Goal: Transaction & Acquisition: Purchase product/service

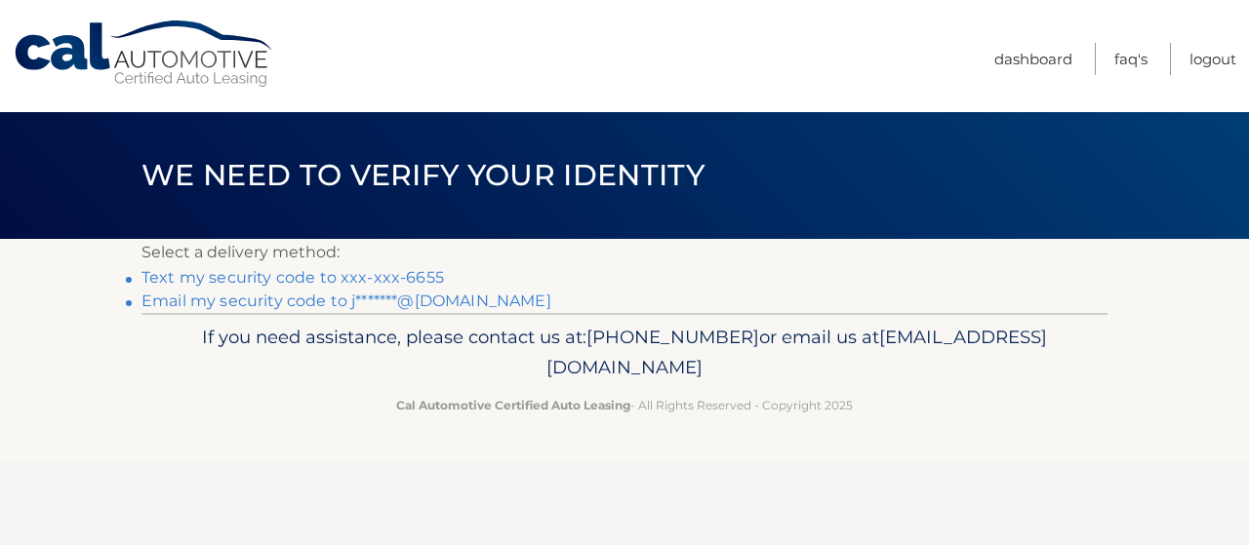
click at [349, 280] on link "Text my security code to xxx-xxx-6655" at bounding box center [292, 277] width 302 height 19
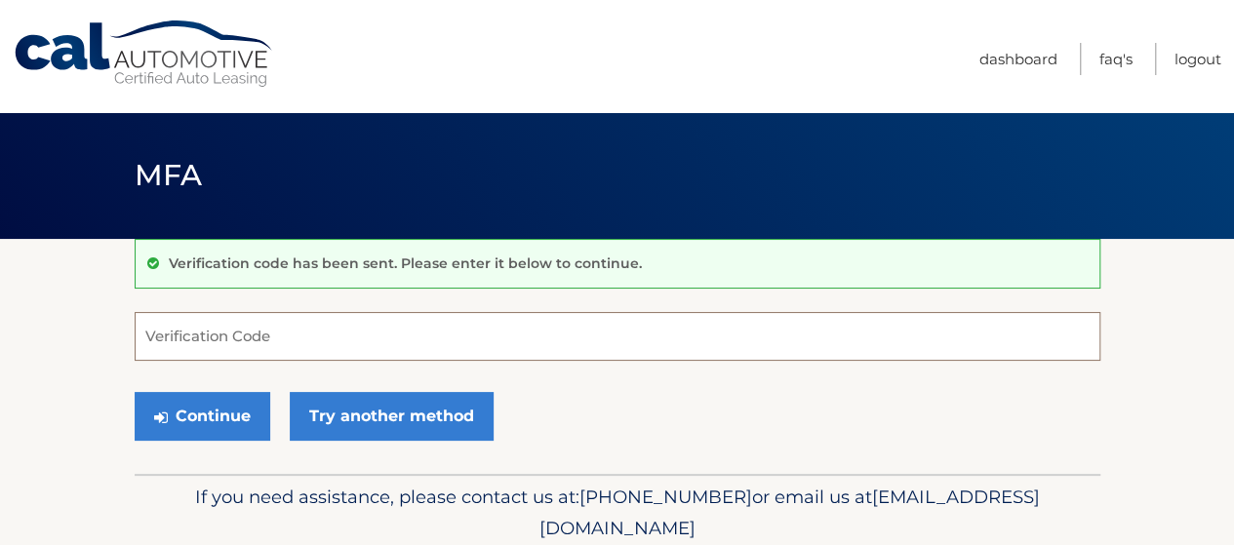
click at [286, 326] on input "Verification Code" at bounding box center [618, 336] width 966 height 49
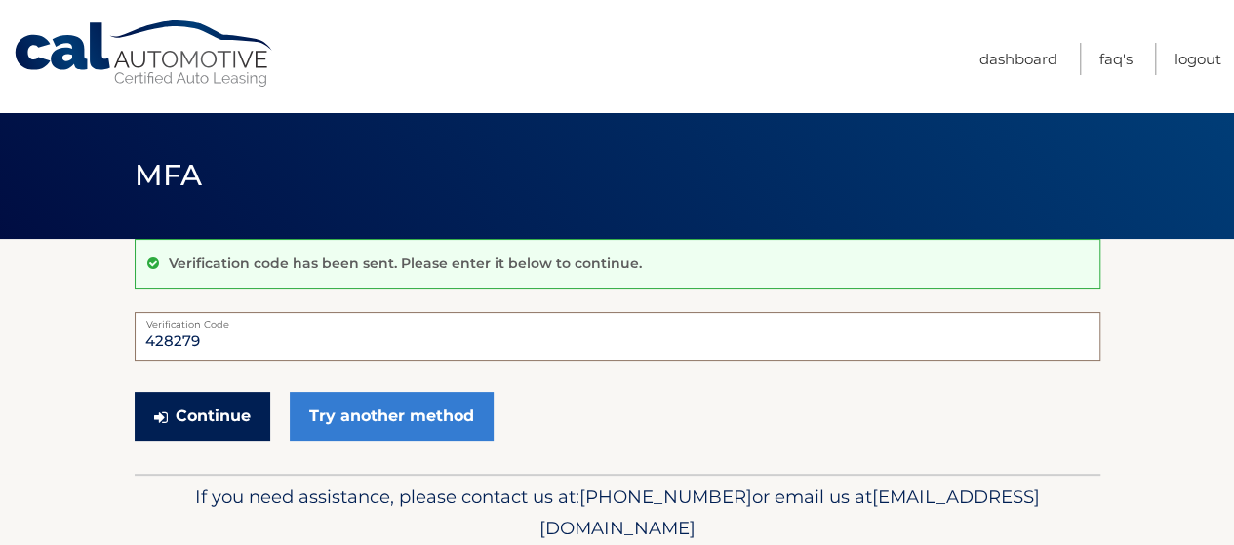
type input "428279"
click at [219, 421] on button "Continue" at bounding box center [203, 416] width 136 height 49
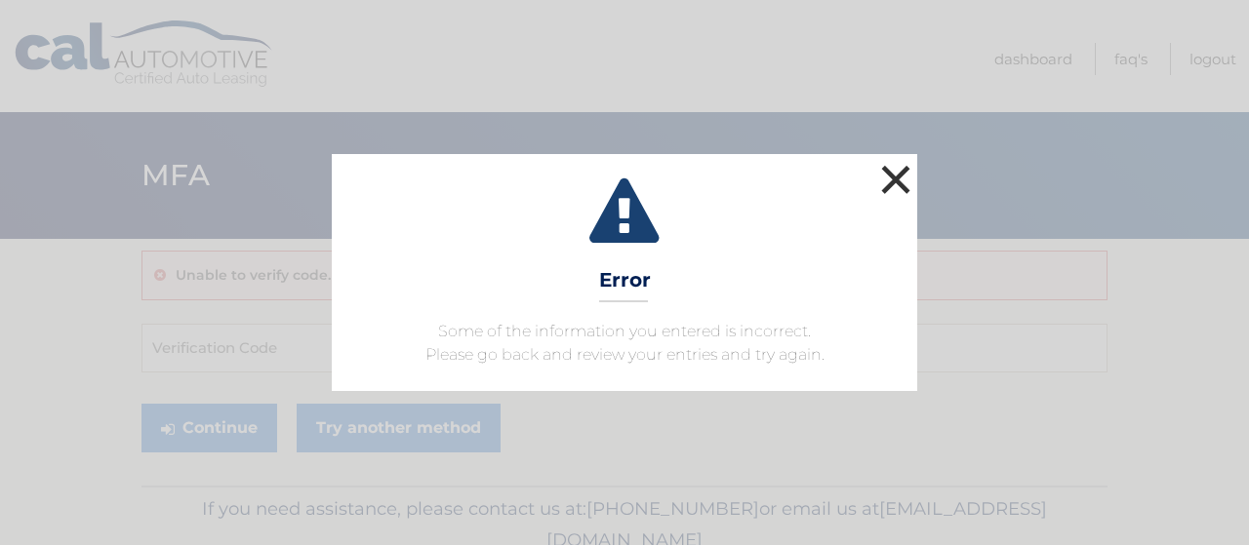
click at [894, 183] on button "×" at bounding box center [895, 179] width 39 height 39
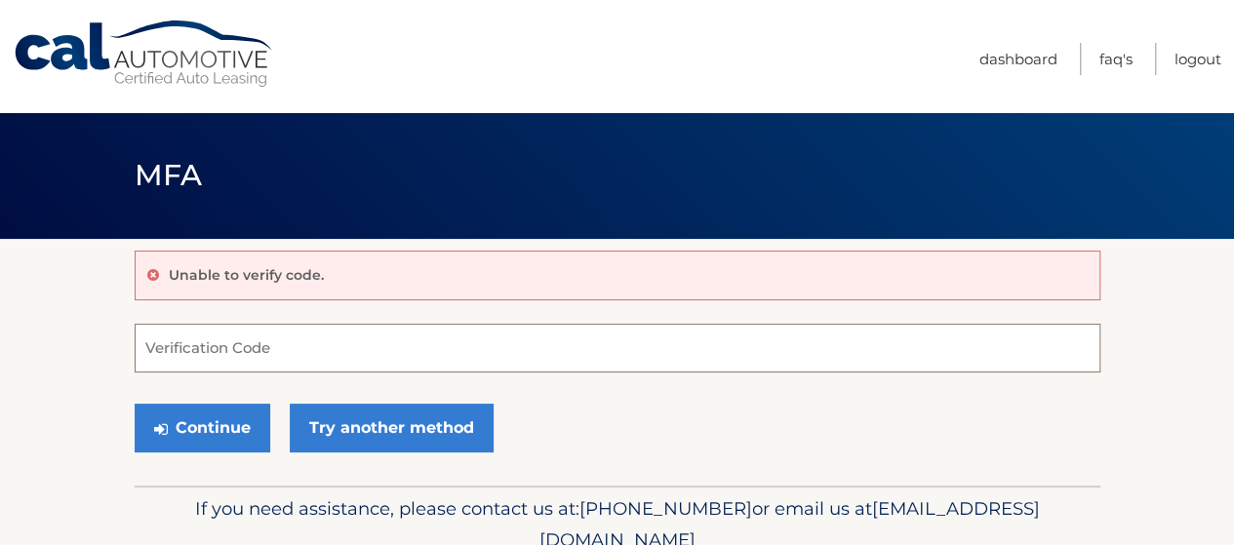
click at [261, 350] on input "Verification Code" at bounding box center [618, 348] width 966 height 49
type input "383524"
click at [135, 404] on button "Continue" at bounding box center [203, 428] width 136 height 49
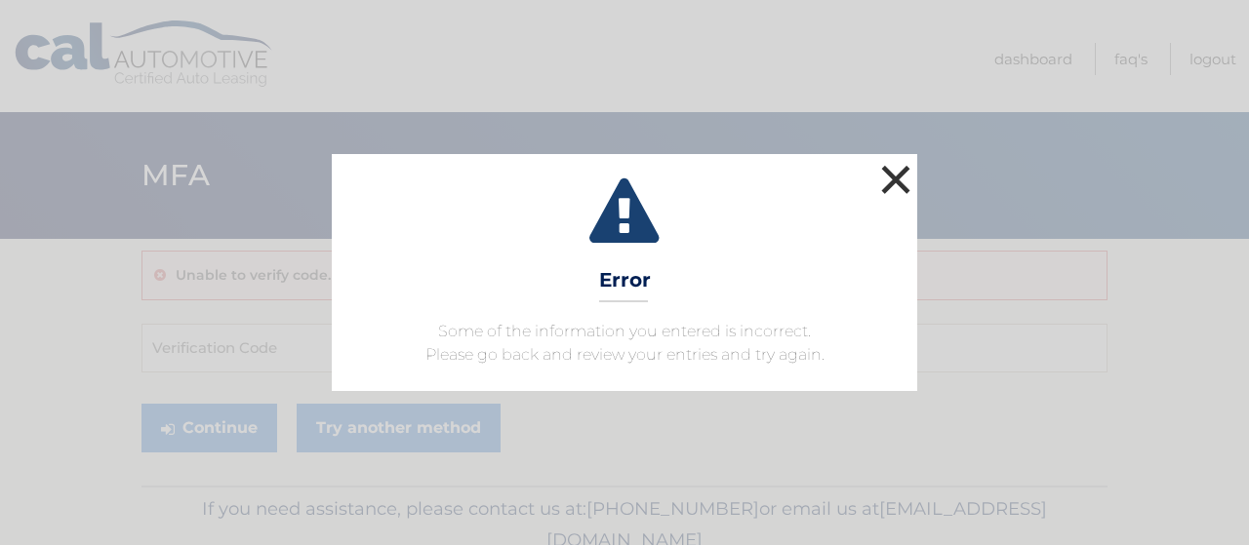
click at [890, 175] on button "×" at bounding box center [895, 179] width 39 height 39
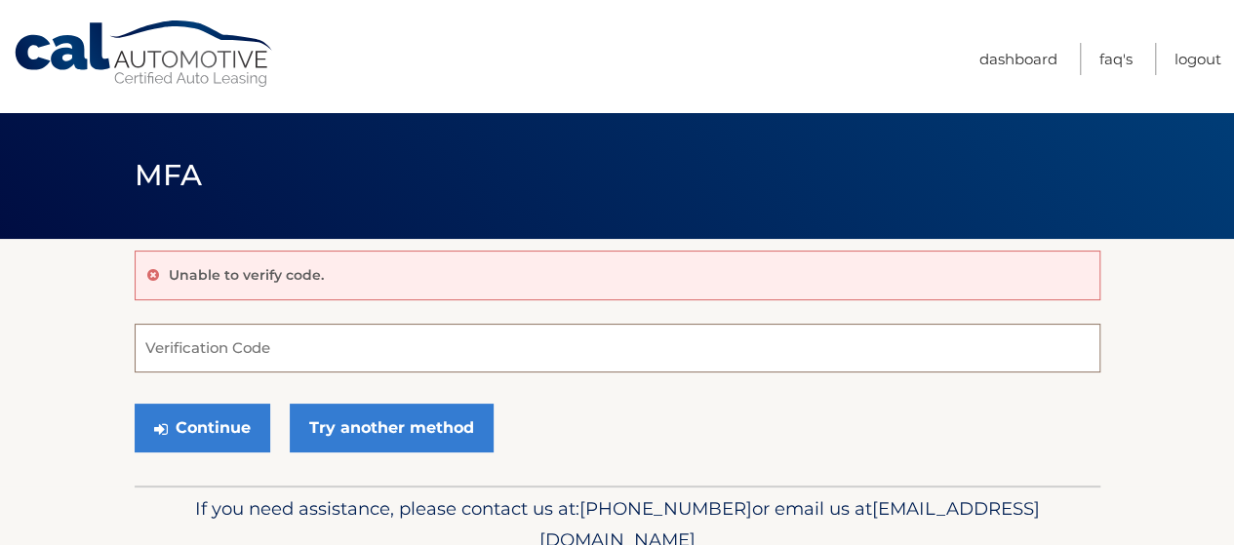
click at [267, 358] on input "Verification Code" at bounding box center [618, 348] width 966 height 49
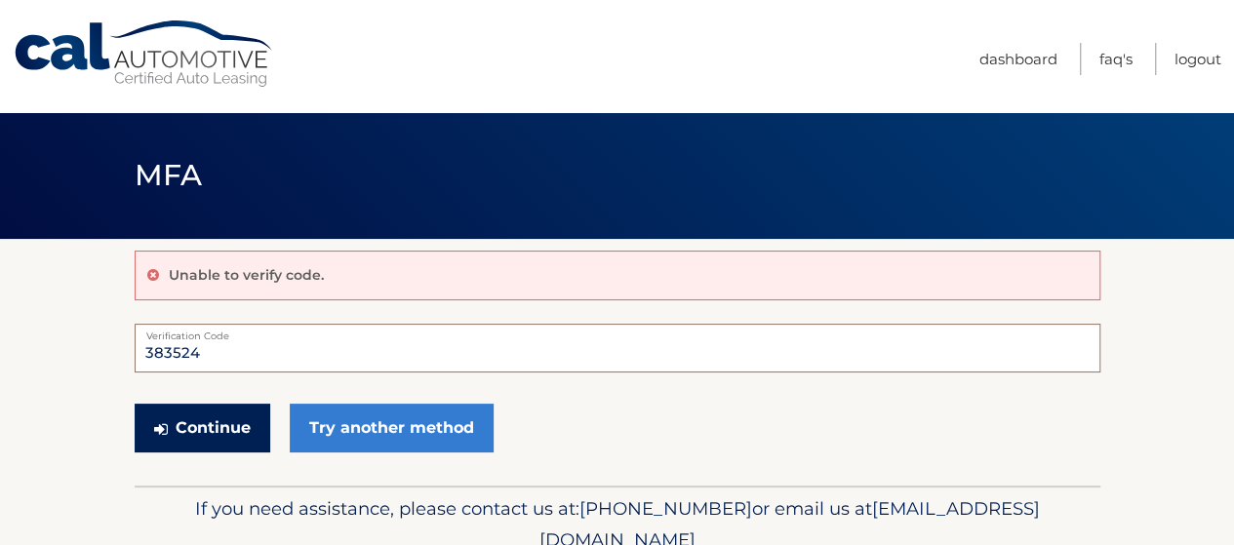
type input "383524"
click at [135, 404] on button "Continue" at bounding box center [203, 428] width 136 height 49
click at [223, 438] on button "Continue" at bounding box center [203, 428] width 136 height 49
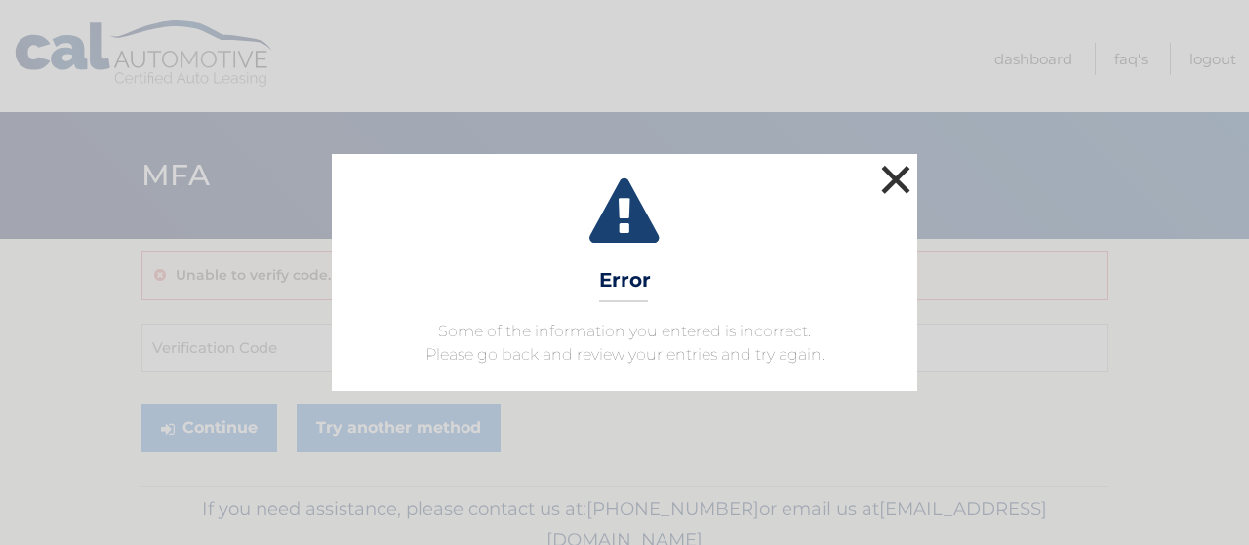
click at [879, 173] on button "×" at bounding box center [895, 179] width 39 height 39
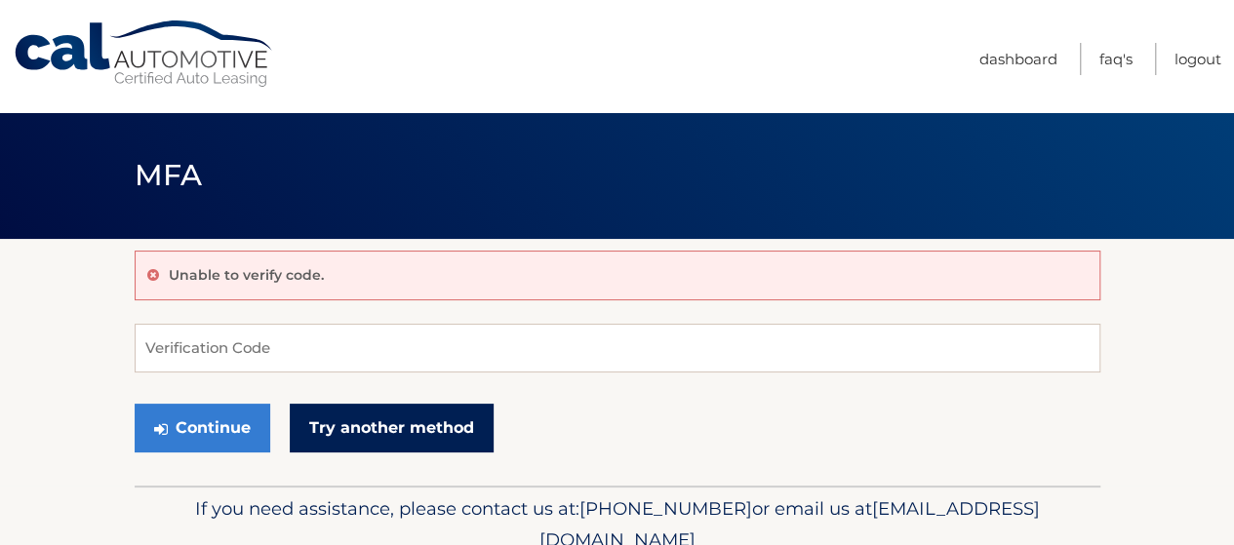
click at [332, 424] on link "Try another method" at bounding box center [392, 428] width 204 height 49
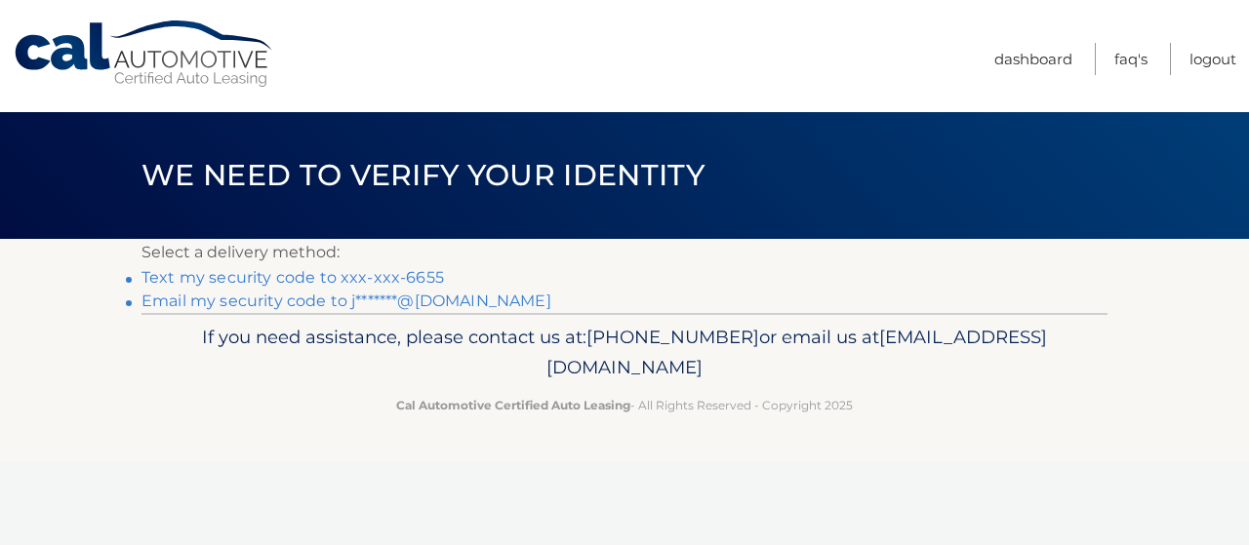
click at [283, 283] on link "Text my security code to xxx-xxx-6655" at bounding box center [292, 277] width 302 height 19
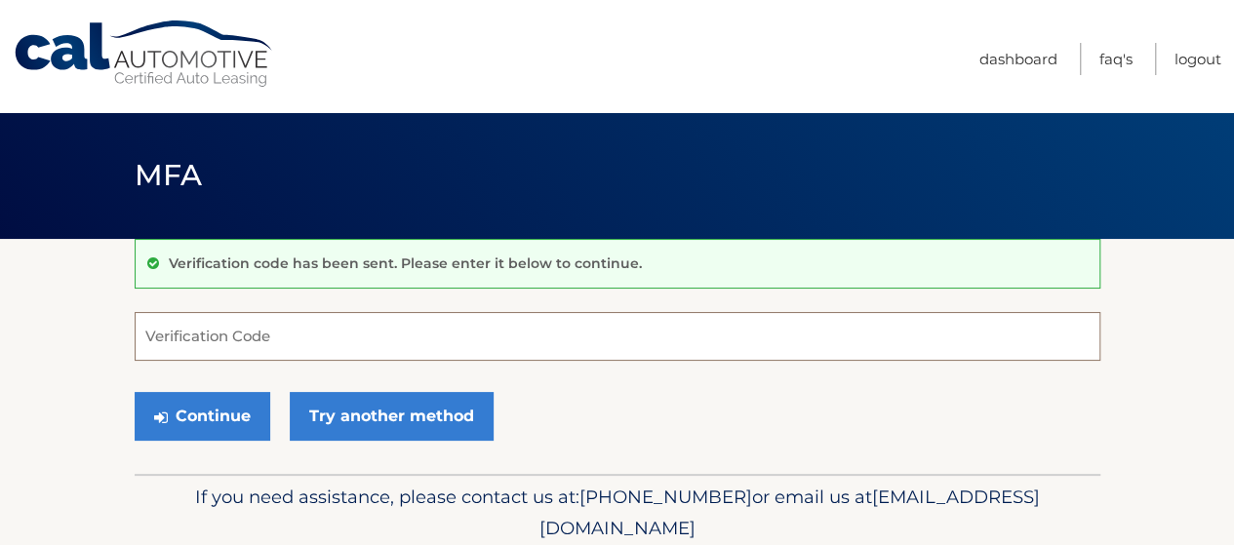
click at [229, 331] on input "Verification Code" at bounding box center [618, 336] width 966 height 49
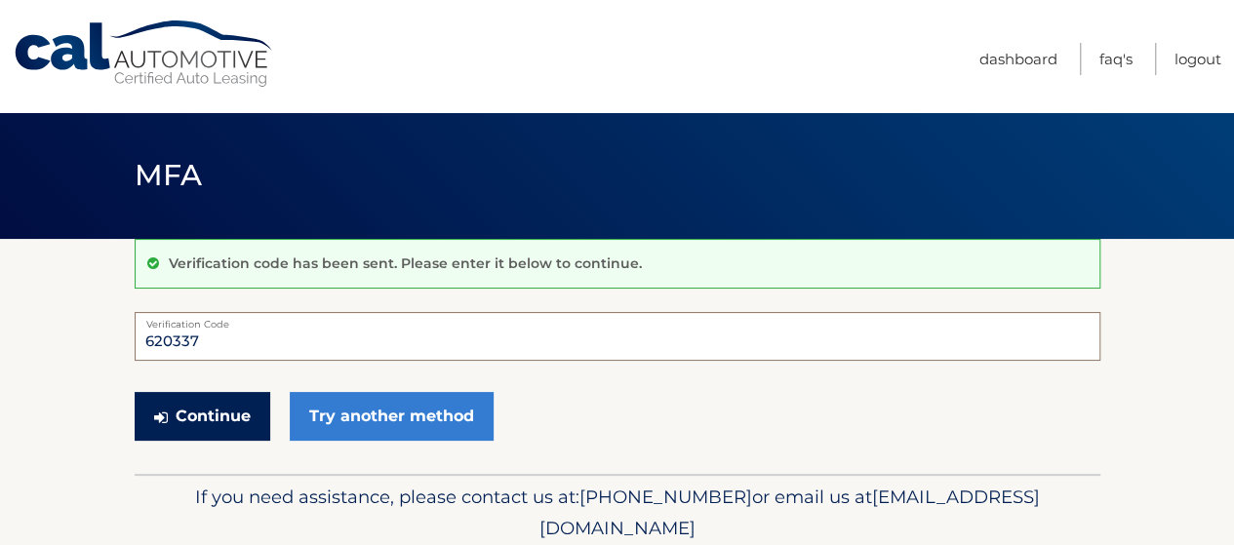
type input "620337"
click at [191, 428] on button "Continue" at bounding box center [203, 416] width 136 height 49
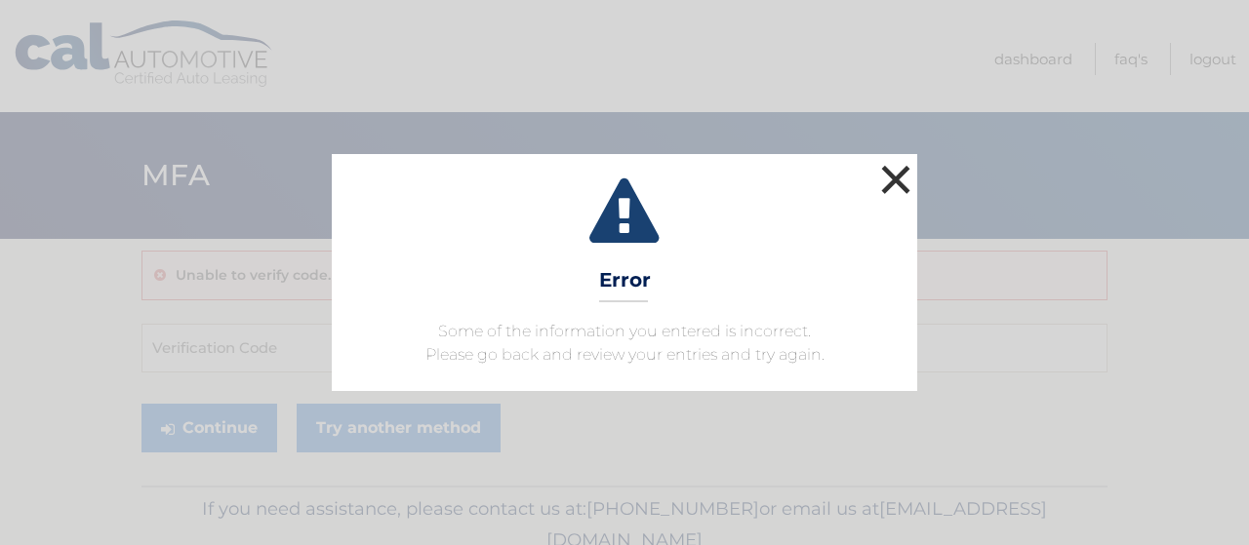
click at [905, 180] on button "×" at bounding box center [895, 179] width 39 height 39
click at [880, 181] on button "×" at bounding box center [895, 179] width 39 height 39
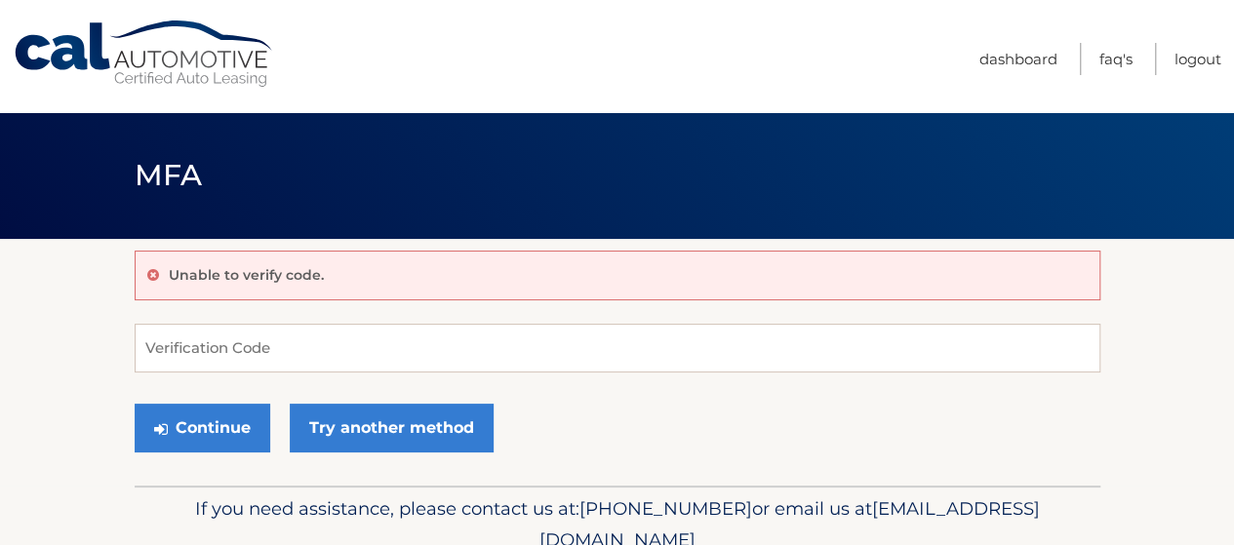
click at [148, 276] on icon at bounding box center [153, 275] width 12 height 14
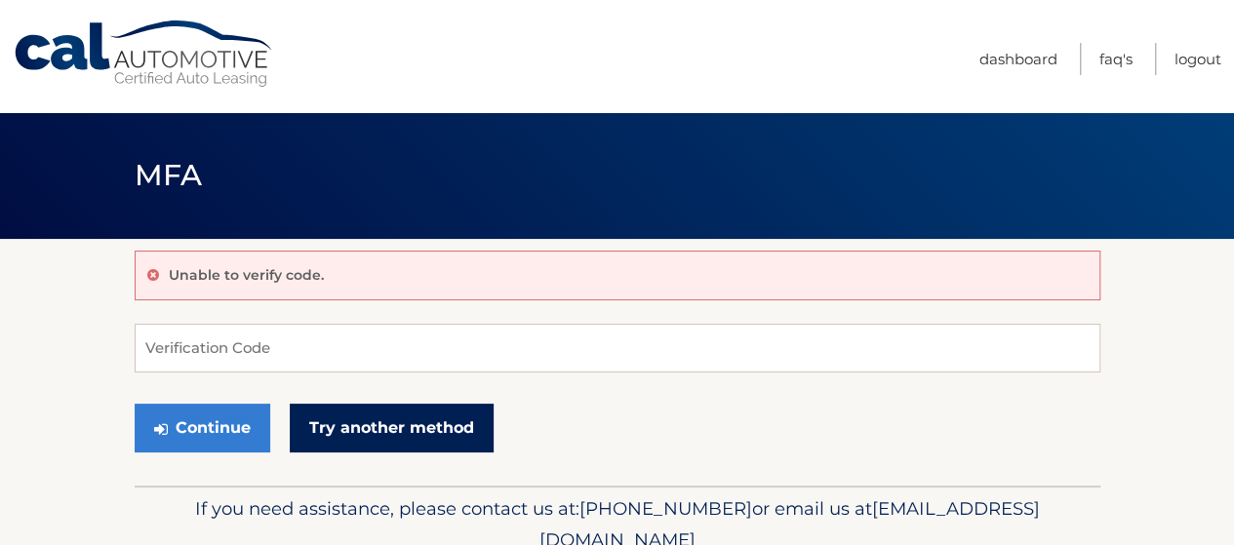
click at [380, 430] on link "Try another method" at bounding box center [392, 428] width 204 height 49
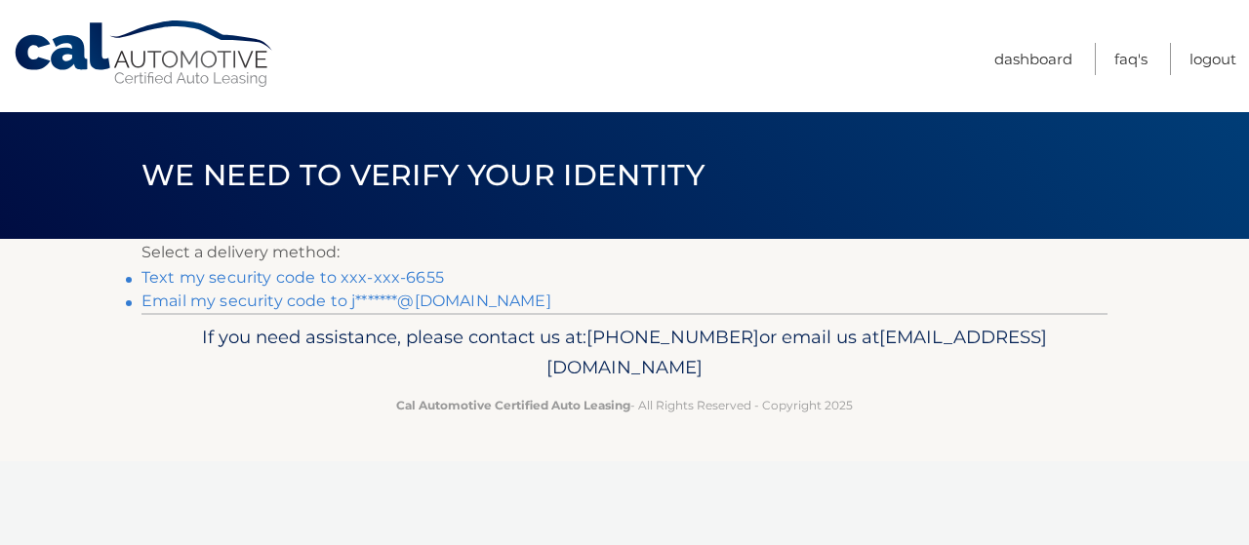
click at [390, 278] on link "Text my security code to xxx-xxx-6655" at bounding box center [292, 277] width 302 height 19
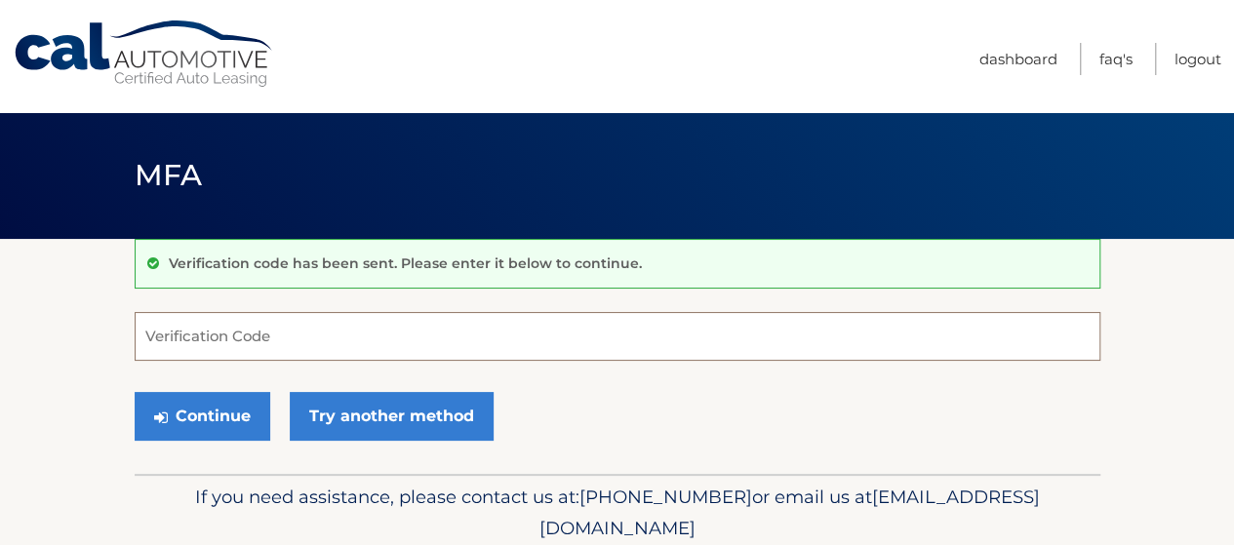
click at [297, 339] on input "Verification Code" at bounding box center [618, 336] width 966 height 49
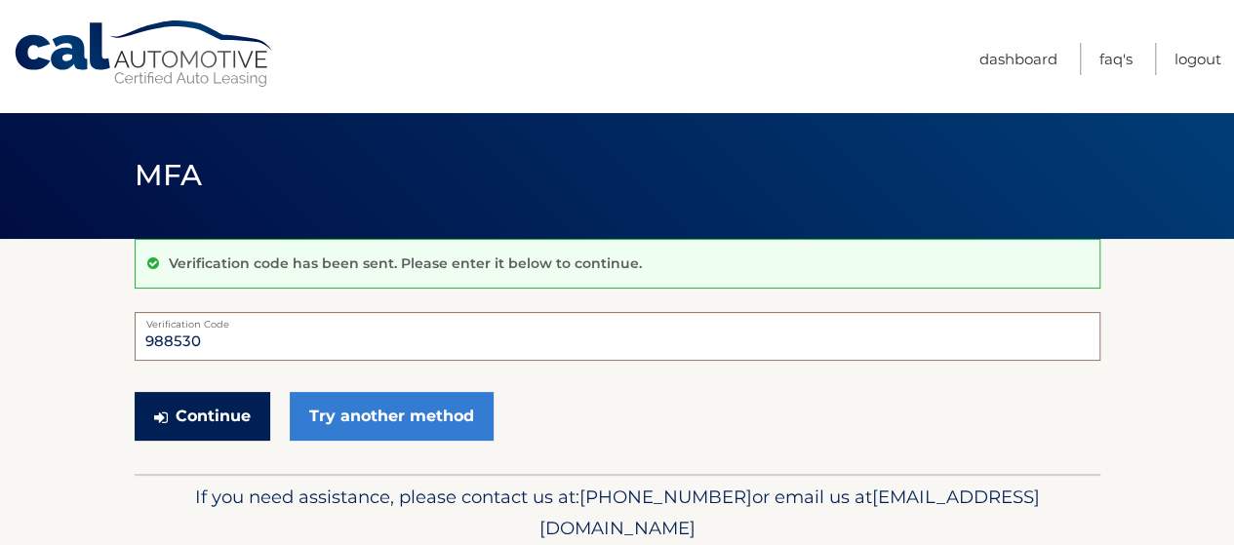
type input "988530"
click at [234, 420] on button "Continue" at bounding box center [203, 416] width 136 height 49
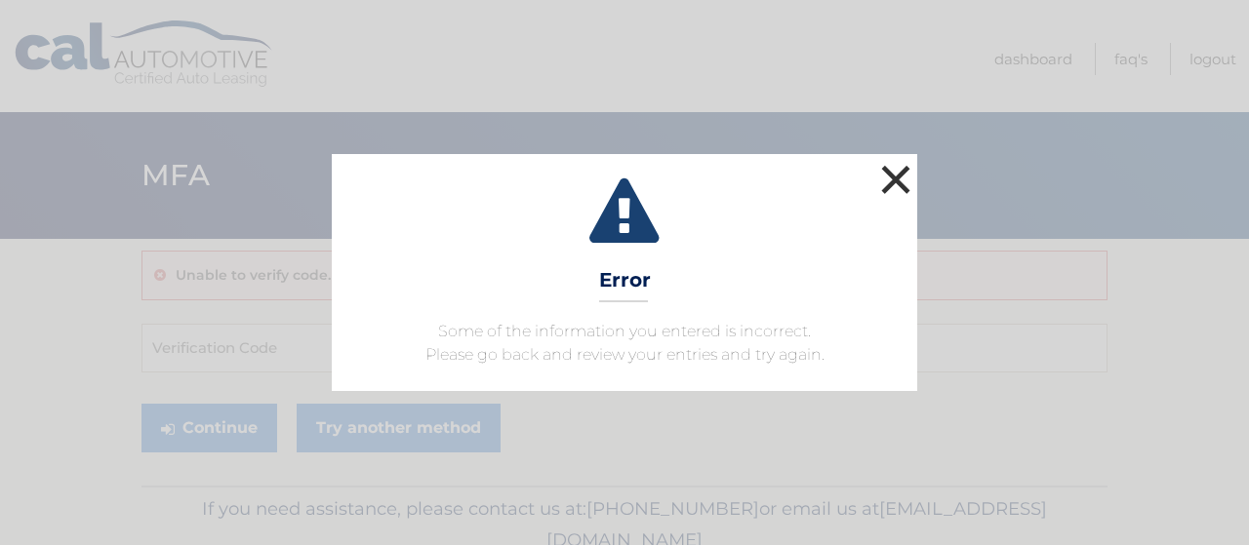
click at [895, 182] on button "×" at bounding box center [895, 179] width 39 height 39
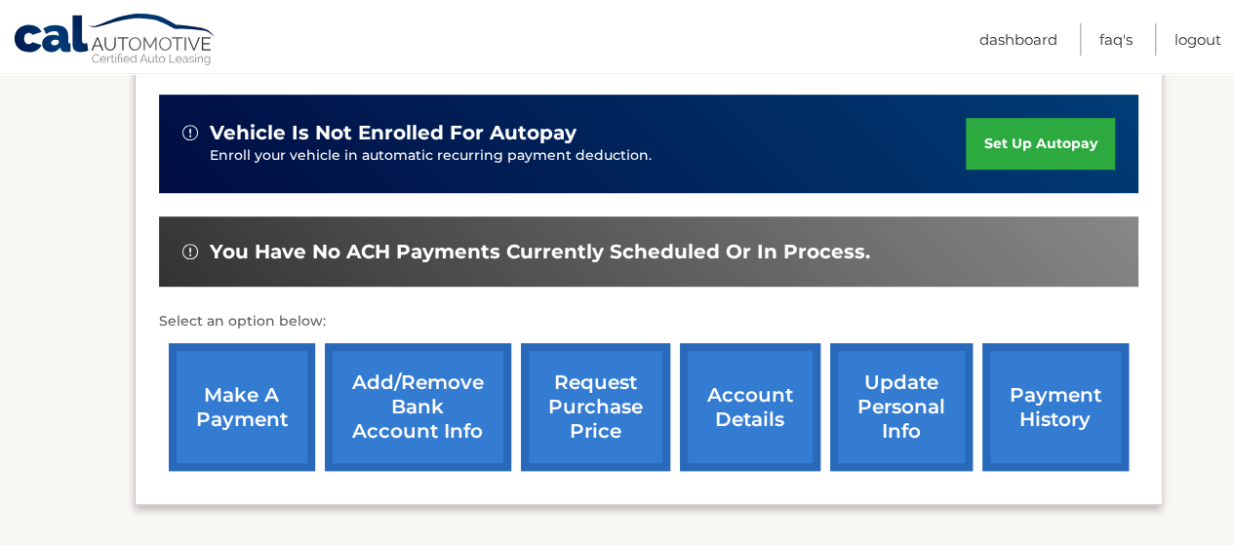
scroll to position [472, 0]
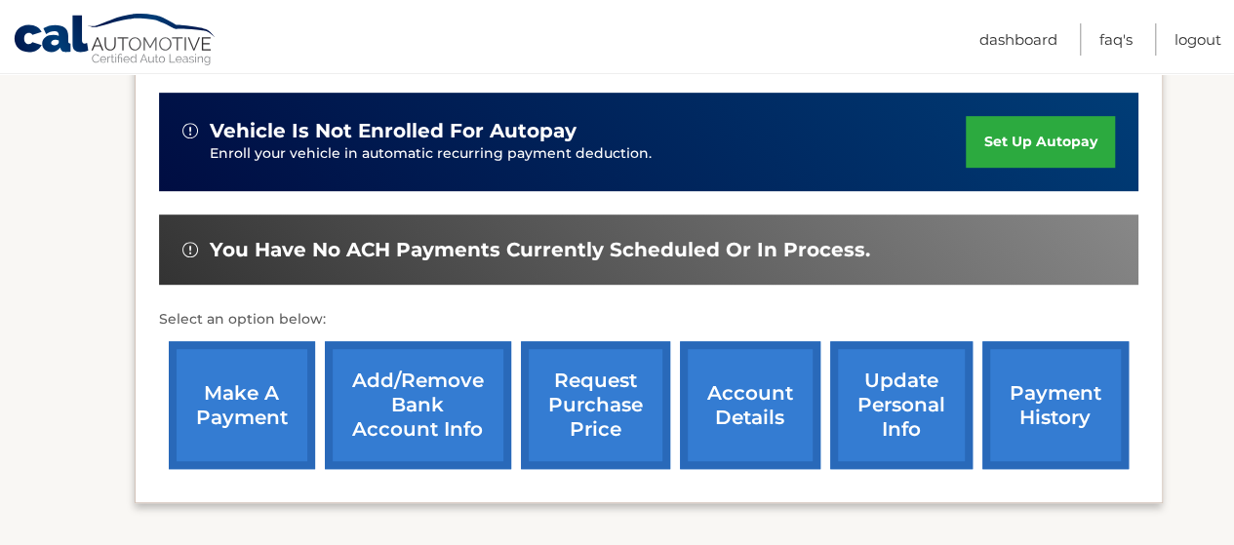
click at [240, 395] on link "make a payment" at bounding box center [242, 405] width 146 height 128
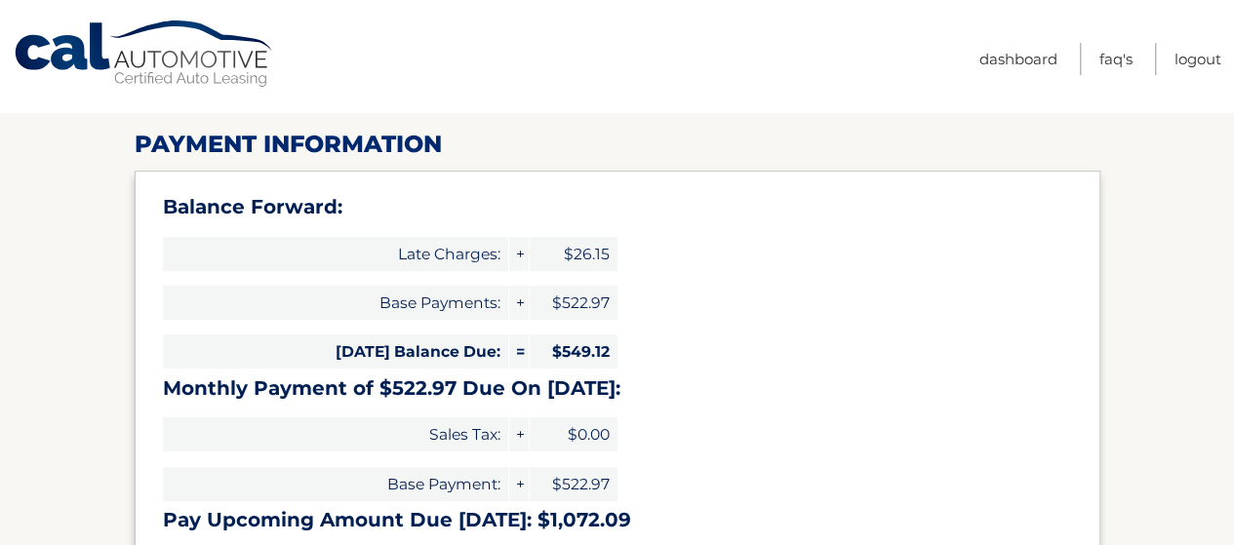
select select "YmQ0ZmE2NGQtYjhkMS00ZGZjLWI5YmMtYTFlYzY0YmEwNTNi"
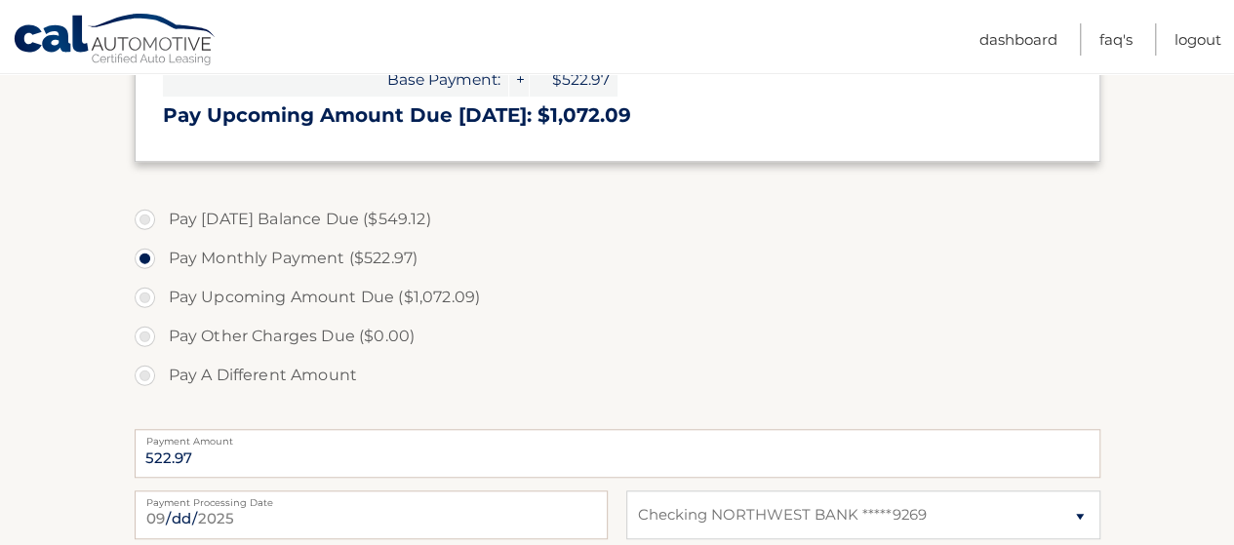
scroll to position [609, 0]
click at [147, 219] on label "Pay [DATE] Balance Due ($549.12)" at bounding box center [618, 218] width 966 height 39
click at [147, 219] on input "Pay [DATE] Balance Due ($549.12)" at bounding box center [152, 214] width 20 height 31
radio input "true"
type input "549.12"
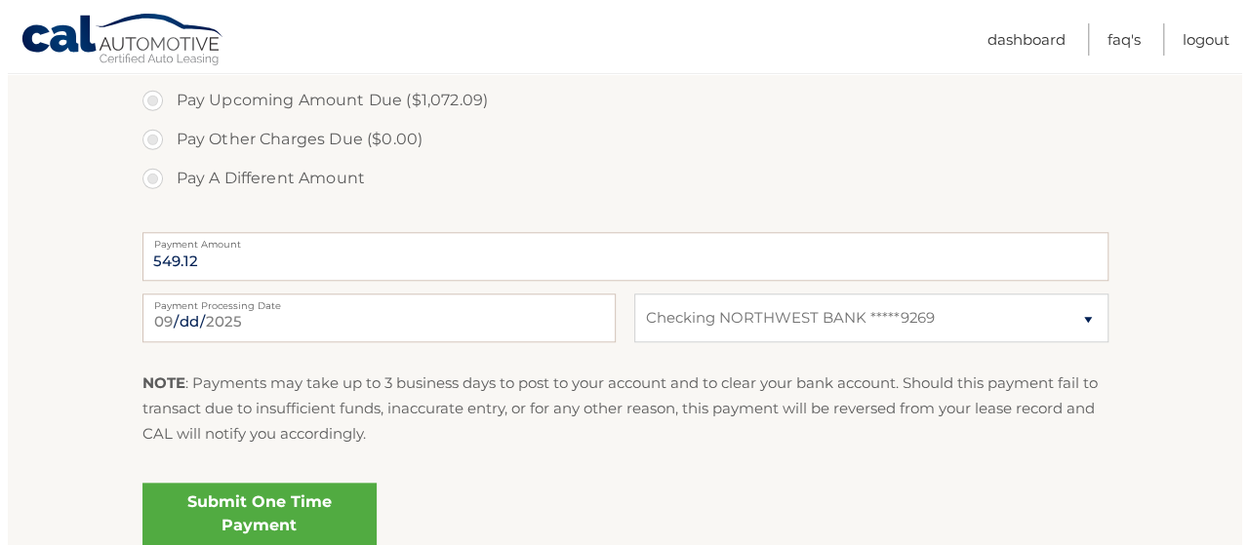
scroll to position [815, 0]
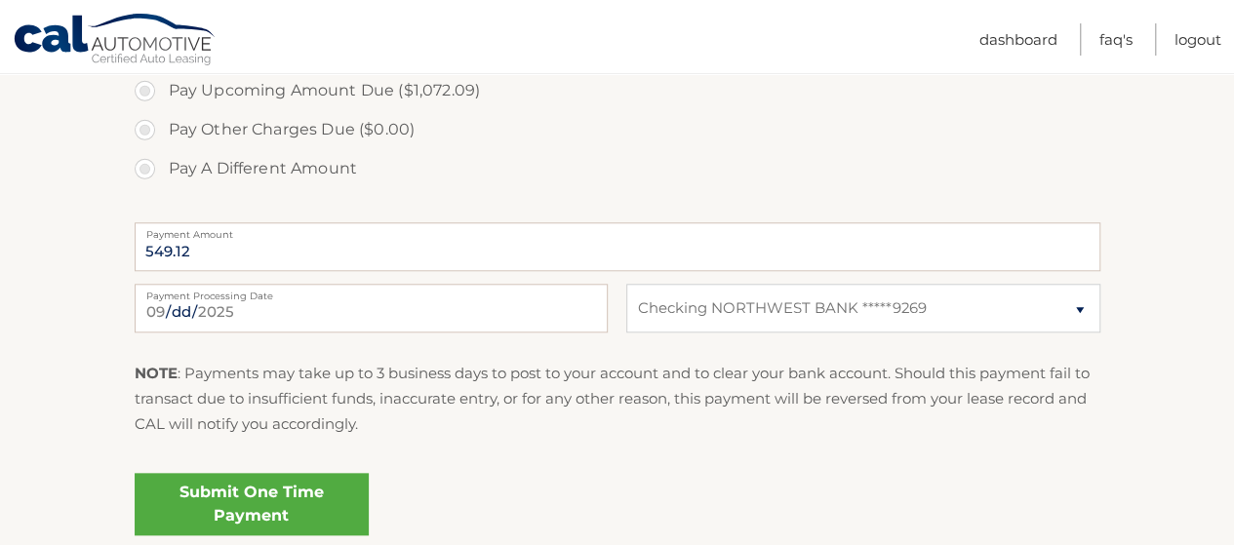
click at [286, 492] on link "Submit One Time Payment" at bounding box center [252, 504] width 234 height 62
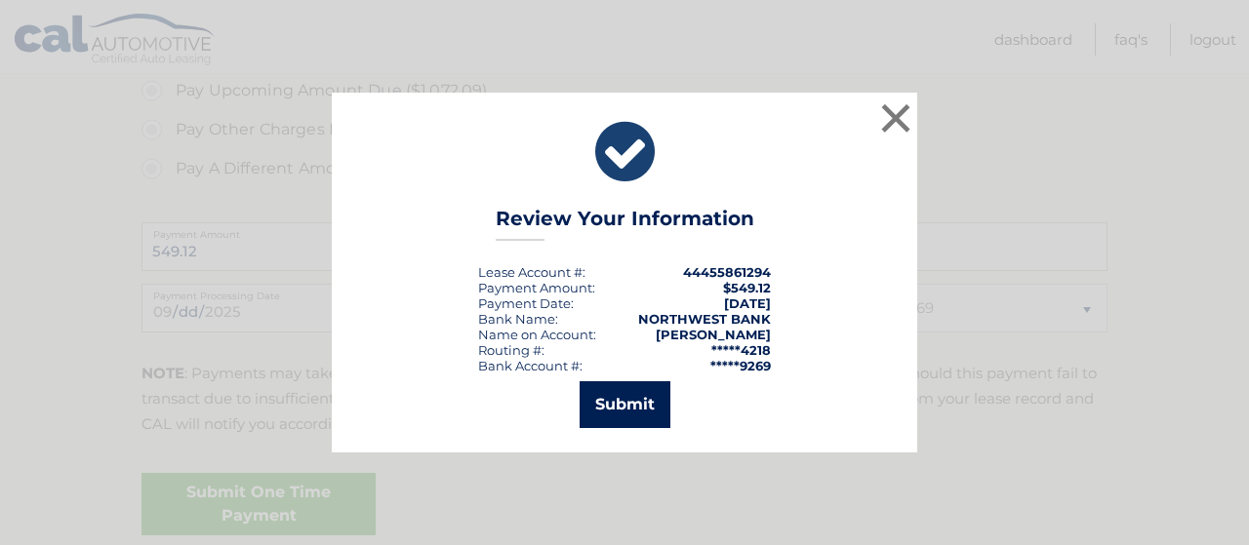
drag, startPoint x: 286, startPoint y: 492, endPoint x: 629, endPoint y: 415, distance: 351.9
click at [629, 415] on button "Submit" at bounding box center [624, 404] width 91 height 47
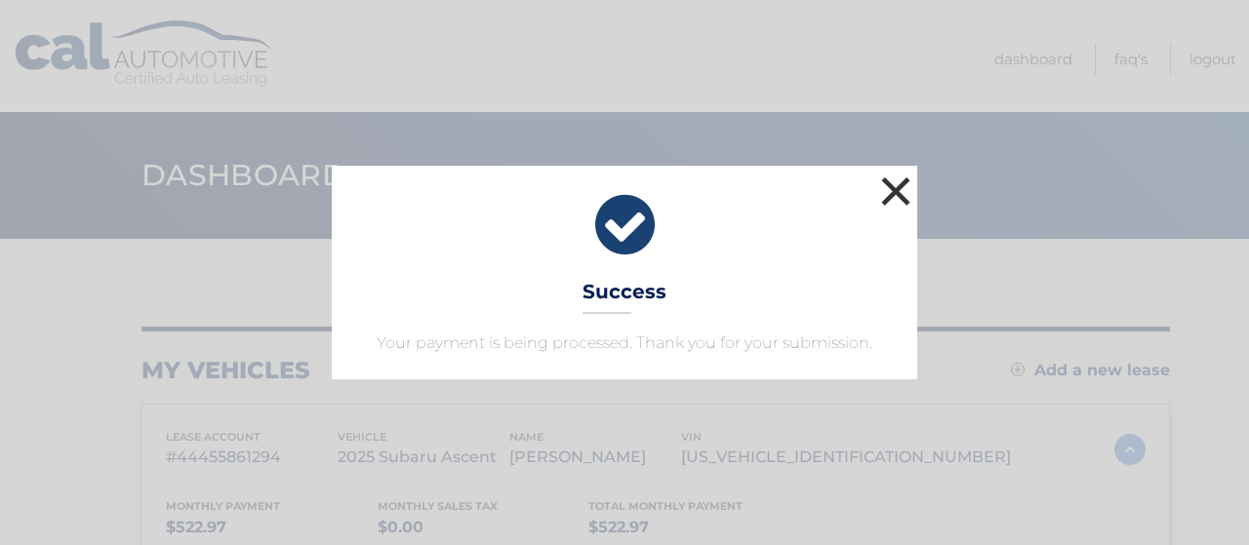
click at [907, 192] on button "×" at bounding box center [895, 191] width 39 height 39
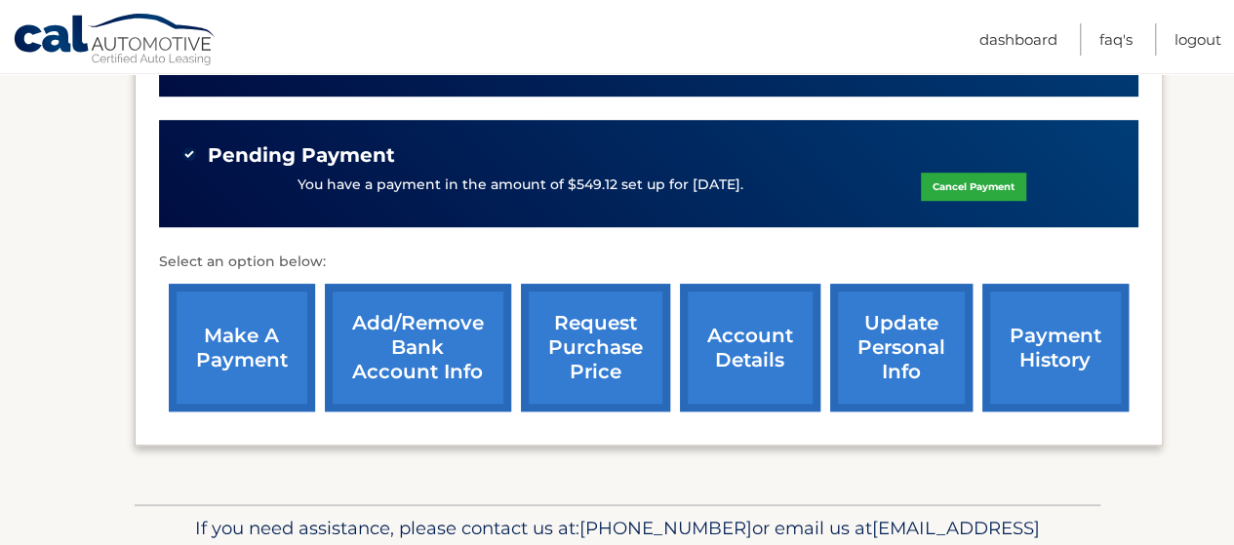
scroll to position [568, 0]
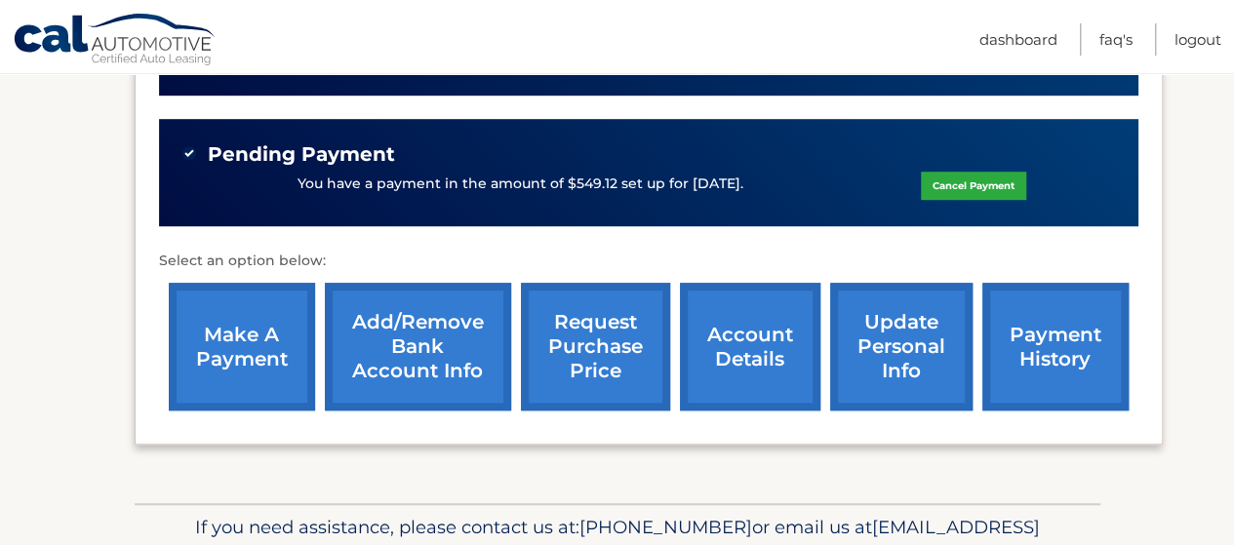
click at [205, 345] on link "make a payment" at bounding box center [242, 347] width 146 height 128
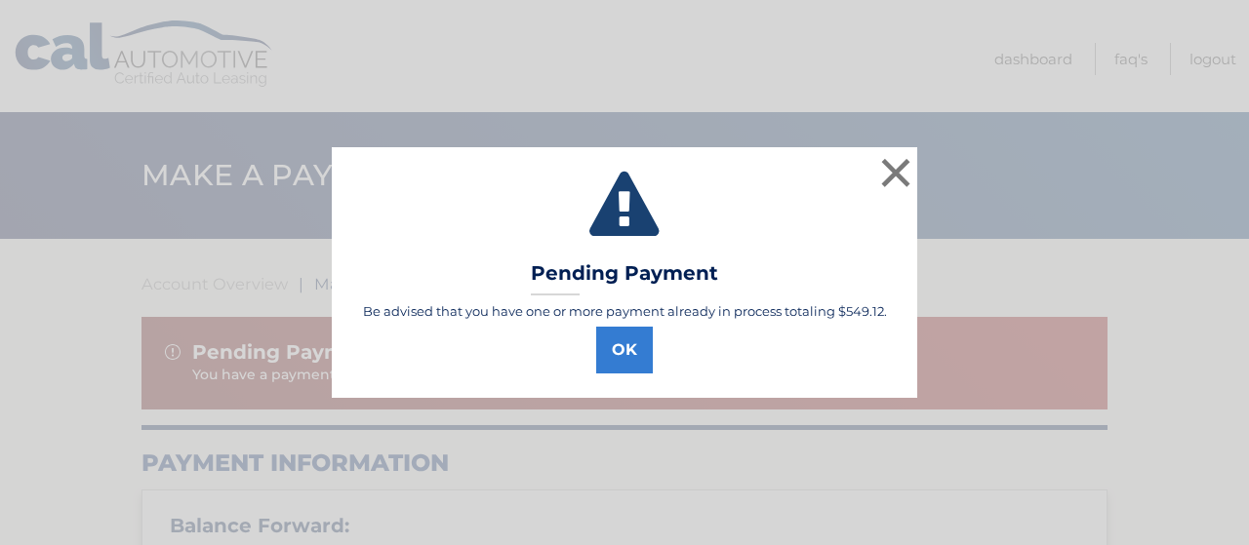
select select "YmQ0ZmE2NGQtYjhkMS00ZGZjLWI5YmMtYTFlYzY0YmEwNTNi"
click at [642, 348] on button "OK" at bounding box center [624, 350] width 57 height 47
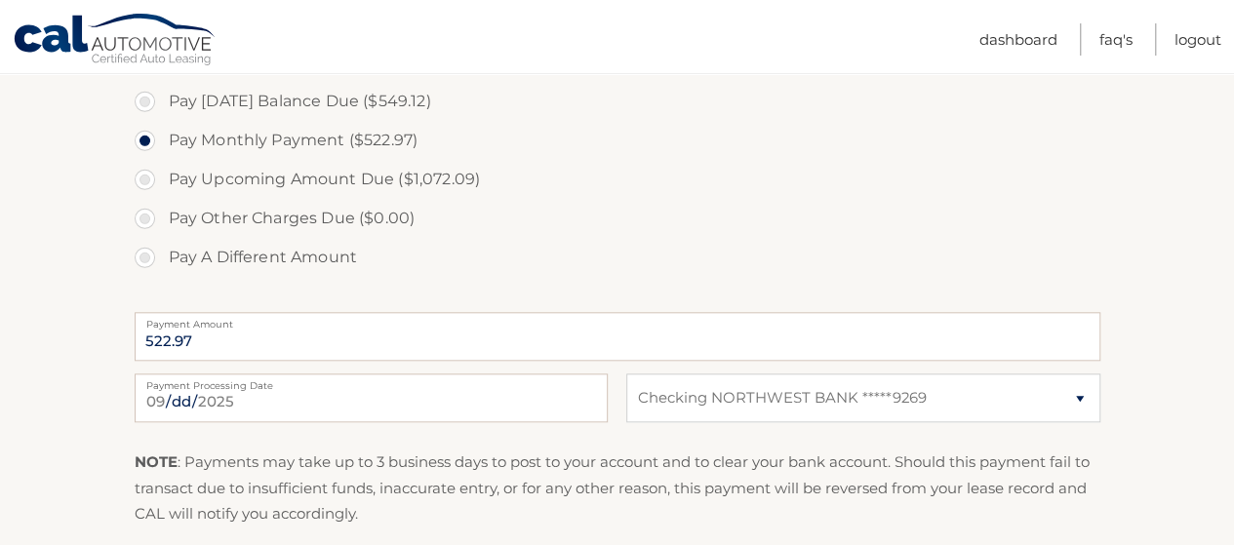
scroll to position [853, 0]
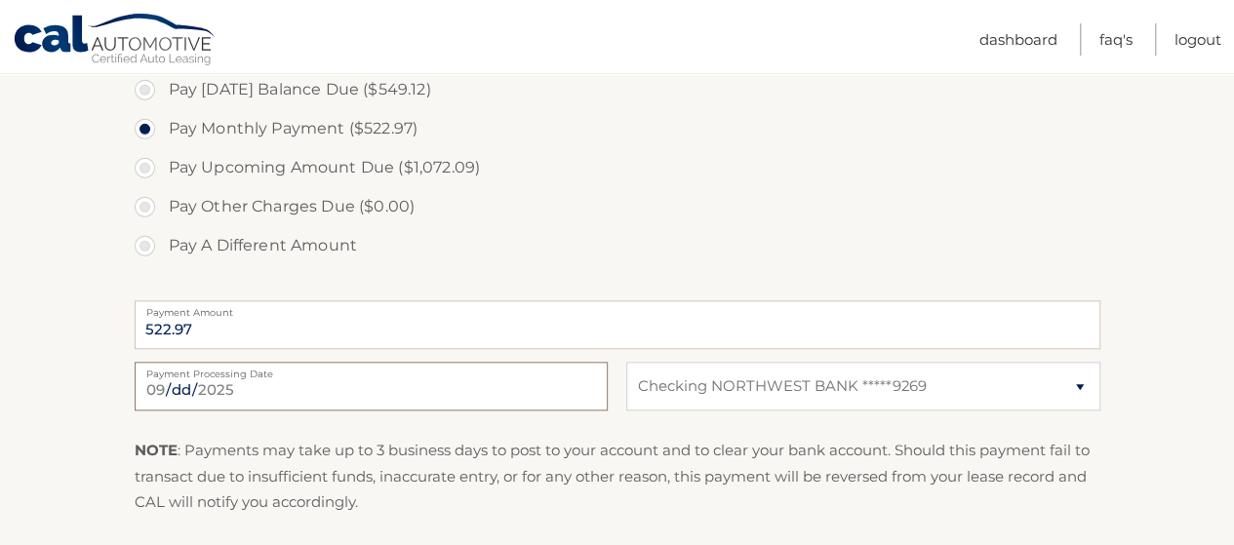
drag, startPoint x: 252, startPoint y: 388, endPoint x: 224, endPoint y: 385, distance: 27.5
click at [224, 385] on input "[DATE]" at bounding box center [371, 386] width 473 height 49
type input "[DATE]"
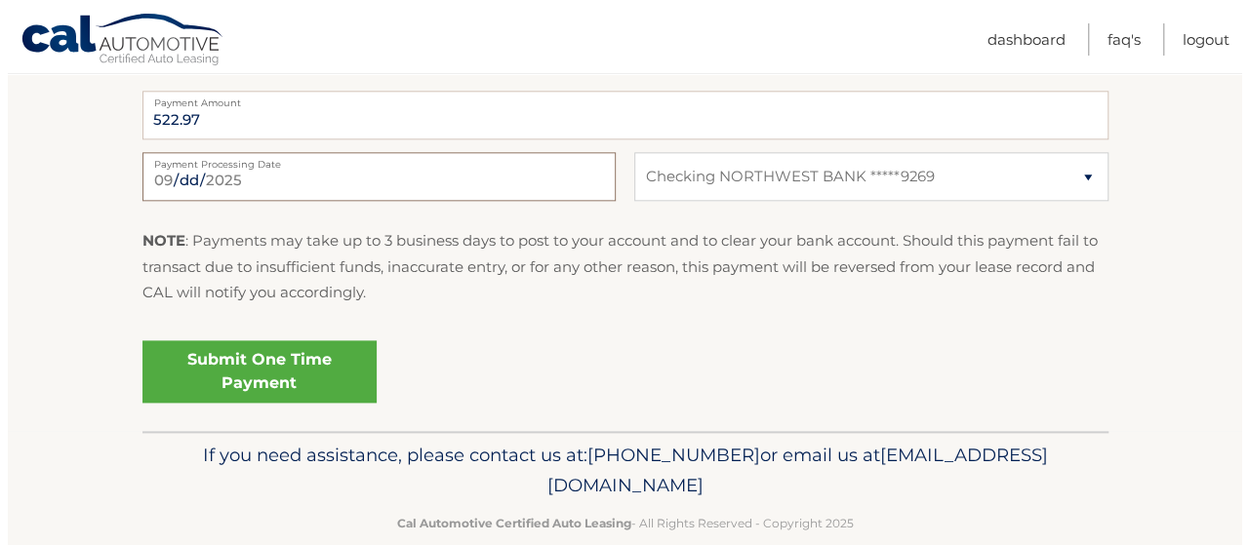
scroll to position [1095, 0]
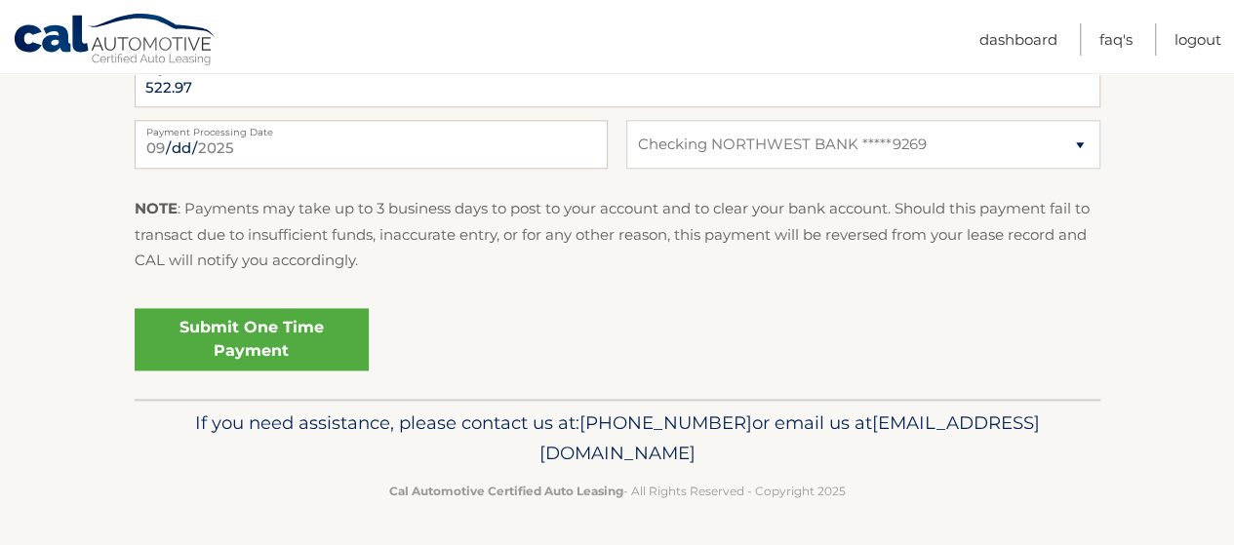
click at [291, 328] on link "Submit One Time Payment" at bounding box center [252, 339] width 234 height 62
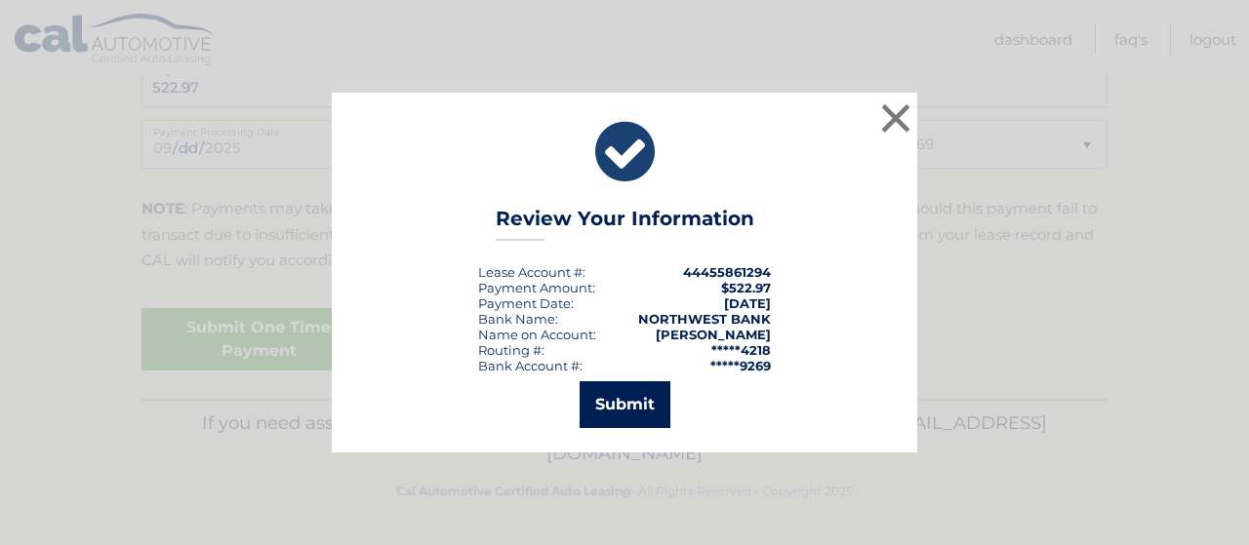
click at [637, 407] on button "Submit" at bounding box center [624, 404] width 91 height 47
